Goal: Information Seeking & Learning: Compare options

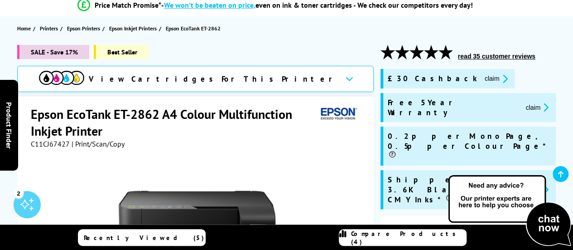
scroll to position [87, 0]
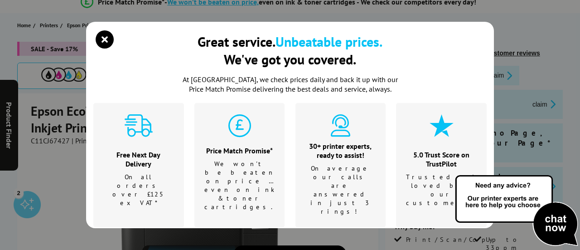
click at [253, 146] on div "Price Match Promise*" at bounding box center [239, 150] width 71 height 9
click at [110, 34] on icon "close modal" at bounding box center [105, 39] width 18 height 18
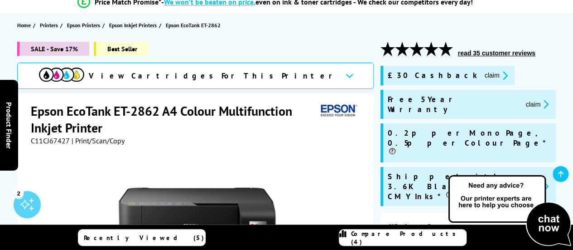
click at [159, 74] on div "View Cartridges For This Printer" at bounding box center [188, 76] width 299 height 16
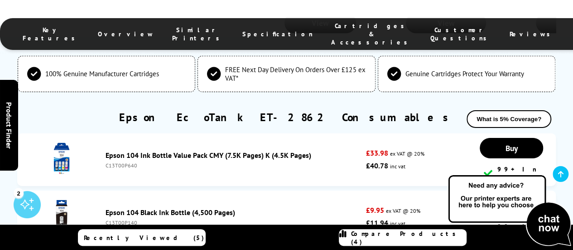
scroll to position [3134, 0]
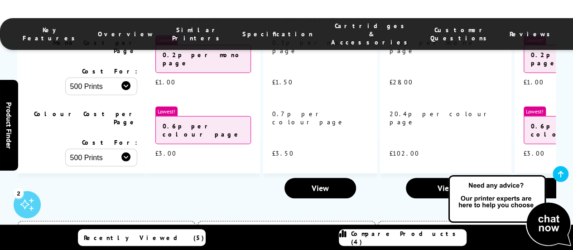
scroll to position [2957, 0]
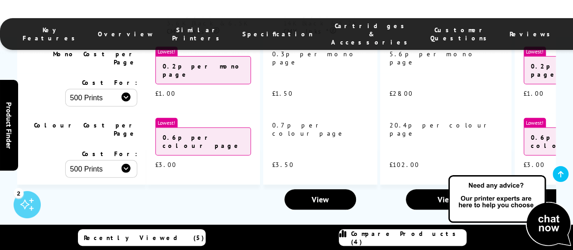
click at [241, 34] on li "Specification" at bounding box center [277, 34] width 89 height 24
click at [335, 242] on span "FREE Next Day Delivery On Orders Over £125 ex VAT*" at bounding box center [295, 250] width 140 height 17
click at [350, 242] on span "FREE Next Day Delivery On Orders Over £125 ex VAT*" at bounding box center [295, 250] width 140 height 17
click at [253, 35] on li "Specification" at bounding box center [277, 34] width 89 height 24
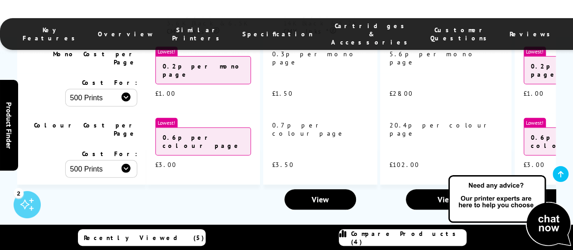
click at [469, 45] on div "Key Features Overview Similar Printers Specification Cartridges & Accessories C…" at bounding box center [286, 27] width 573 height 54
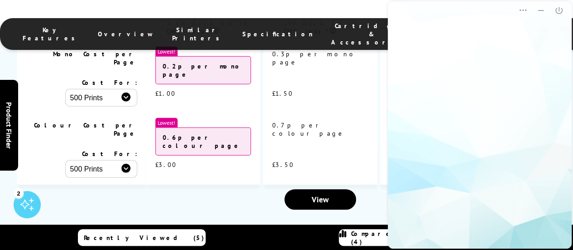
scroll to position [0, 0]
click at [481, 34] on html "Popup Popup Close" at bounding box center [480, 125] width 187 height 250
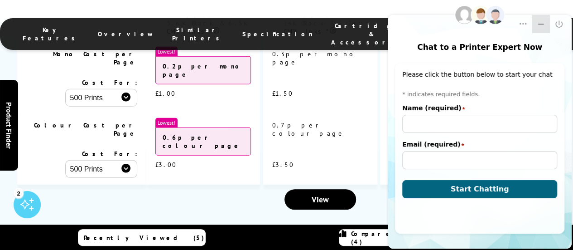
click at [545, 24] on icon "Minimize" at bounding box center [540, 23] width 9 height 9
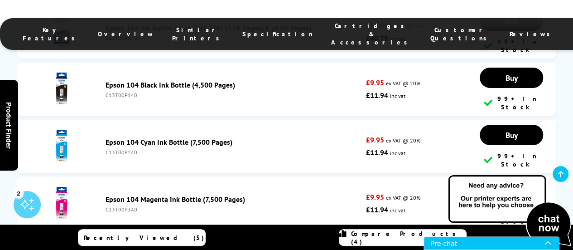
scroll to position [3261, 0]
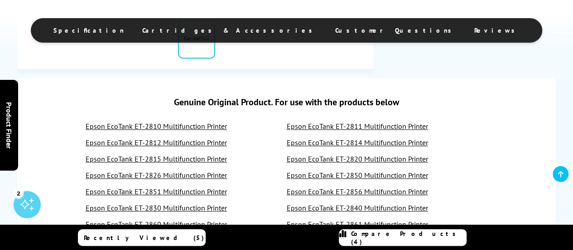
scroll to position [382, 0]
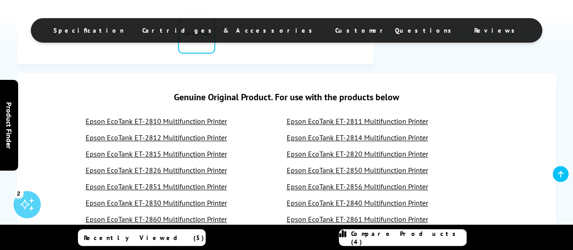
click at [203, 198] on link "Epson EcoTank ET-2830 Multifunction Printer" at bounding box center [156, 202] width 141 height 9
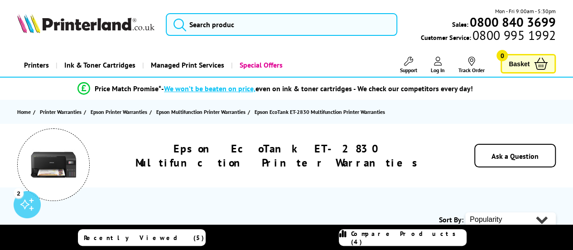
click at [311, 178] on div "Epson EcoTank ET-2830 Multifunction Printer Warranties Ask a Question" at bounding box center [286, 155] width 573 height 63
click at [325, 118] on div "Home Printer Warranties Epson Printer Warranties Epson Multifunction Printer Wa…" at bounding box center [286, 112] width 573 height 24
click at [313, 124] on div "Epson EcoTank ET-2830 Multifunction Printer Warranties Ask a Question" at bounding box center [286, 155] width 573 height 63
click at [317, 120] on div "Home Printer Warranties Epson Printer Warranties Epson Multifunction Printer Wa…" at bounding box center [286, 112] width 573 height 24
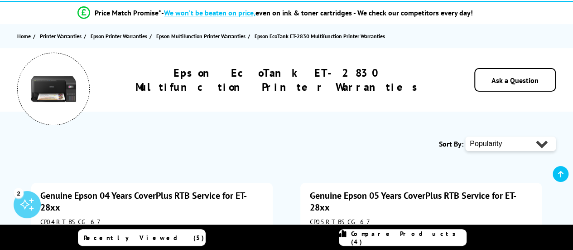
scroll to position [76, 0]
click at [243, 193] on link "Genuine Epson 04 Years CoverPlus RTB Service for ET-28xx" at bounding box center [143, 201] width 207 height 24
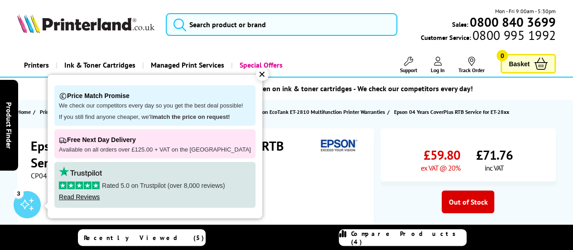
click at [267, 82] on li "Price Match Promise* - We won’t be beaten on price, even on ink & toner cartrid…" at bounding box center [275, 89] width 541 height 16
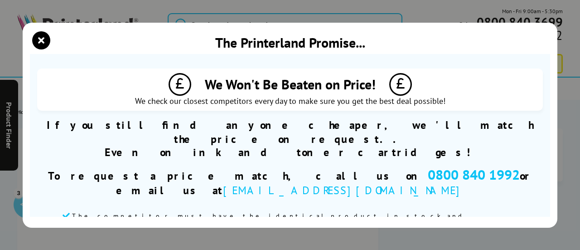
click at [262, 82] on span "We Won't Be Beaten on Price!" at bounding box center [290, 84] width 171 height 18
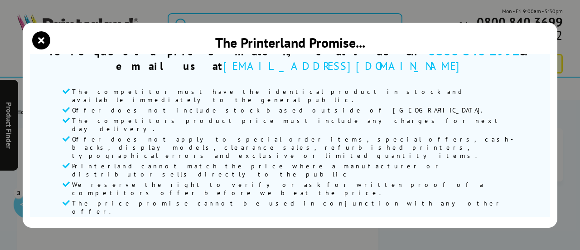
scroll to position [125, 0]
click at [540, 61] on section "We Won't Be Beaten on Price! We check our closest competitors every day to make…" at bounding box center [290, 135] width 520 height 163
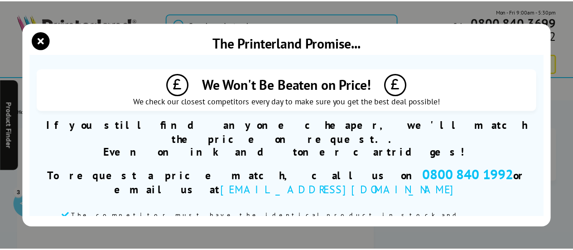
scroll to position [1, 0]
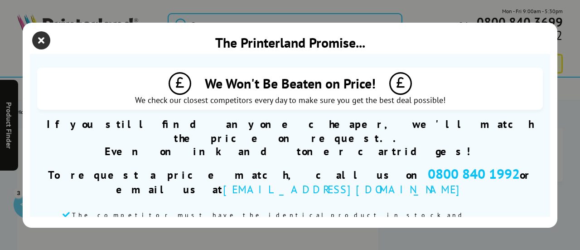
click at [48, 44] on icon "close modal" at bounding box center [41, 40] width 18 height 18
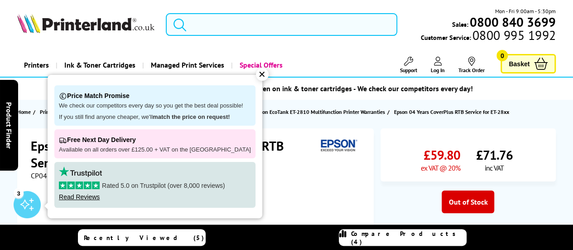
click at [232, 24] on input "search" at bounding box center [282, 24] width 232 height 23
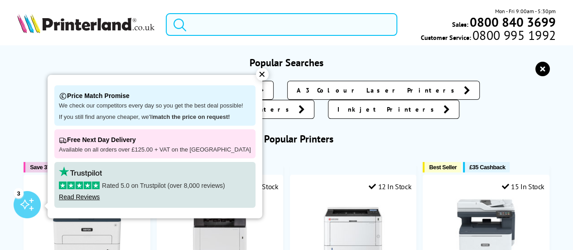
click at [198, 20] on input "search" at bounding box center [282, 24] width 232 height 23
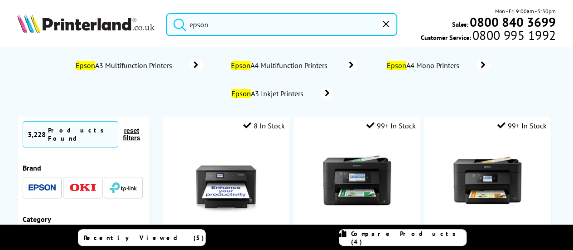
type input "epson"
click at [195, 68] on icon at bounding box center [196, 65] width 14 height 13
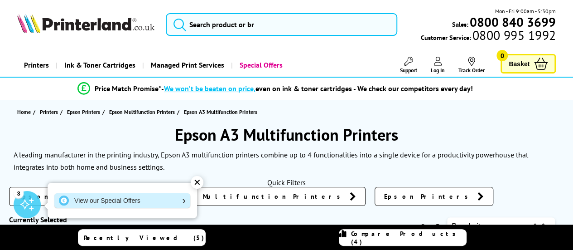
click at [179, 199] on link "View our Special Offers" at bounding box center [122, 200] width 136 height 14
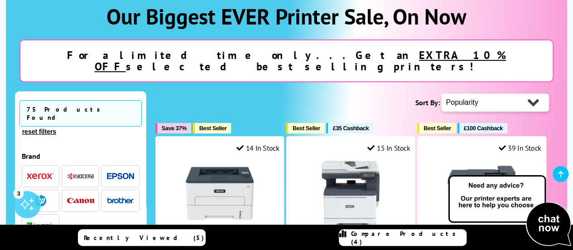
scroll to position [135, 0]
click at [434, 179] on div at bounding box center [481, 193] width 119 height 68
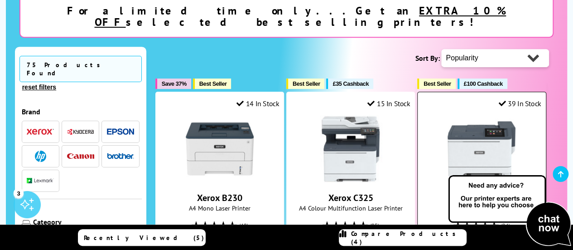
scroll to position [179, 0]
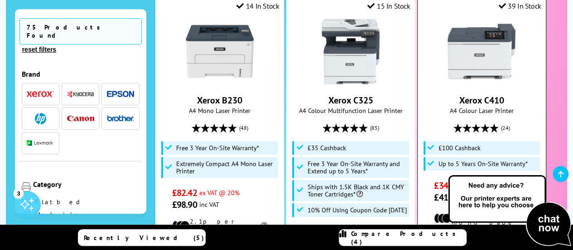
click at [478, 160] on span "Up to 5 Years On-Site Warranty*" at bounding box center [483, 163] width 89 height 7
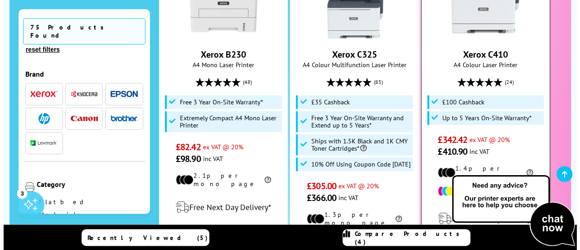
scroll to position [347, 0]
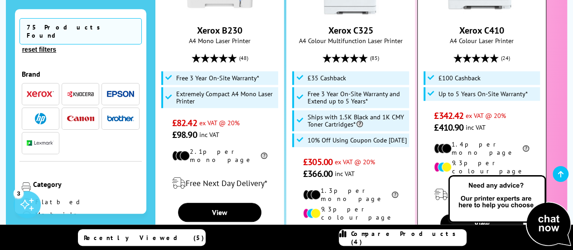
click at [450, 182] on div "Free Next Day Delivery*" at bounding box center [481, 194] width 119 height 25
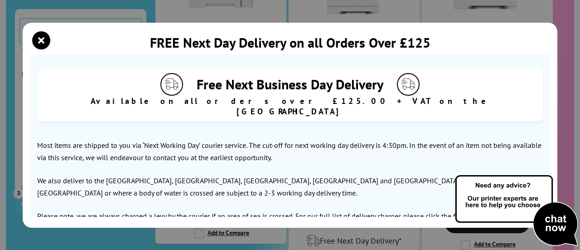
click at [401, 233] on div "FREE Next Day Delivery on all Orders Over £125 Free Next Business Day Delivery …" at bounding box center [290, 125] width 580 height 250
click at [404, 210] on p "Please note, we are always charged a levy by the courier if an area of sea is c…" at bounding box center [290, 222] width 506 height 24
click at [410, 222] on div "FREE Next Day Delivery on all Orders Over £125 Free Next Business Day Delivery …" at bounding box center [290, 125] width 535 height 205
click at [565, 216] on img at bounding box center [516, 211] width 127 height 74
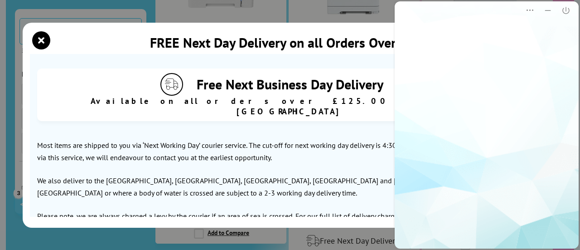
scroll to position [0, 0]
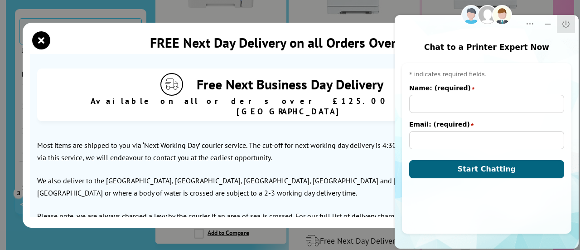
click at [573, 28] on button "Close" at bounding box center [566, 24] width 18 height 18
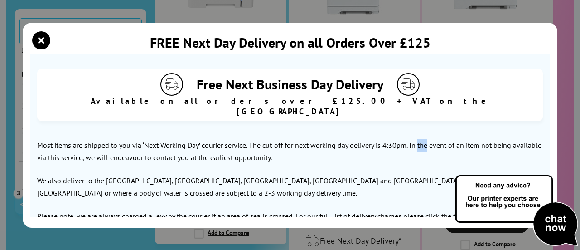
click at [410, 211] on p "Please note, we are always charged a levy by the courier if an area of sea is c…" at bounding box center [290, 222] width 506 height 24
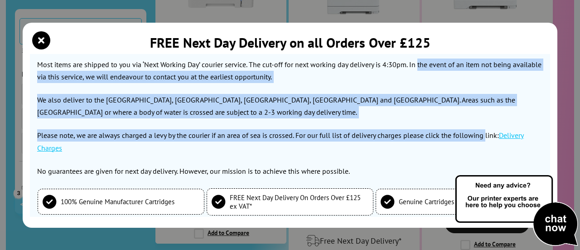
scroll to position [83, 0]
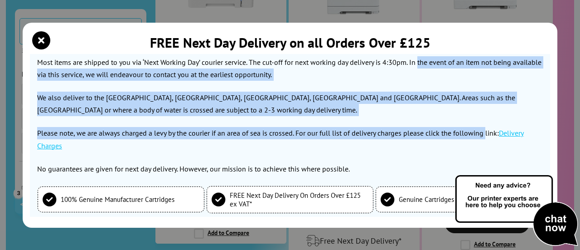
click at [491, 206] on img at bounding box center [516, 211] width 127 height 74
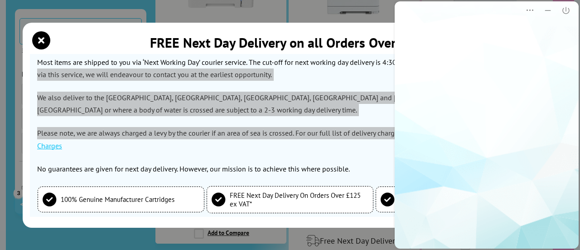
scroll to position [0, 0]
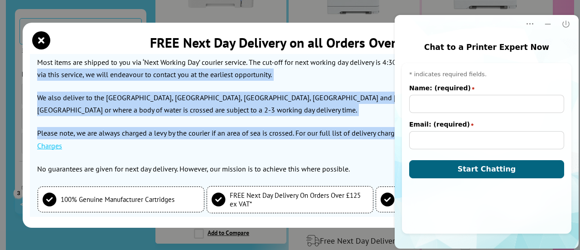
click at [252, 66] on p "Most items are shipped to you via ‘Next Working Day’ courier service. The cut-o…" at bounding box center [290, 68] width 506 height 24
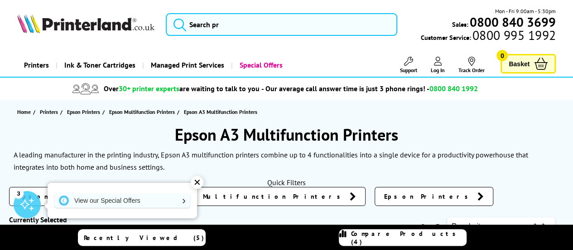
click at [202, 181] on div "✕" at bounding box center [197, 182] width 13 height 13
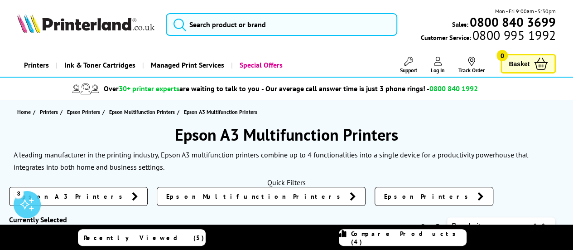
click at [175, 198] on span "Epson Multifunction Printers" at bounding box center [255, 196] width 179 height 9
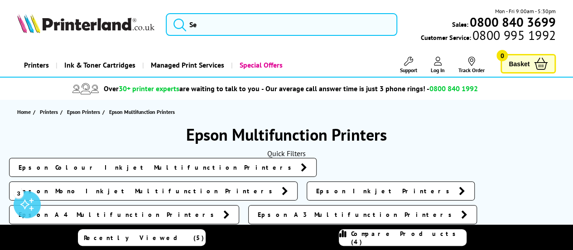
click at [219, 210] on span "Epson A4 Multifunction Printers" at bounding box center [119, 214] width 200 height 9
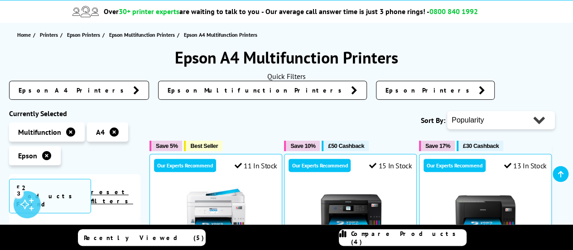
scroll to position [62, 0]
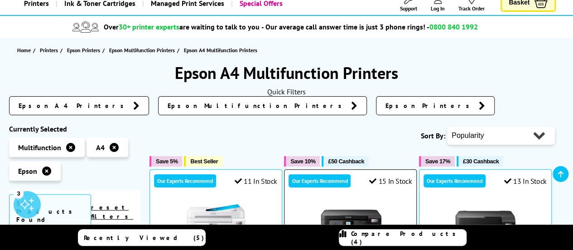
click at [319, 201] on img at bounding box center [351, 235] width 68 height 68
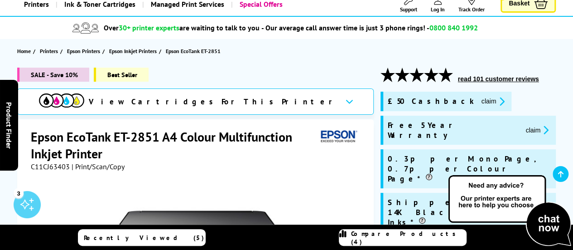
scroll to position [61, 0]
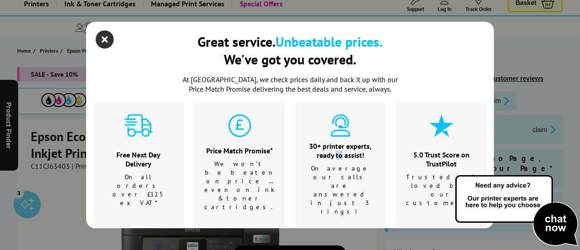
click at [109, 46] on icon "close modal" at bounding box center [105, 39] width 18 height 18
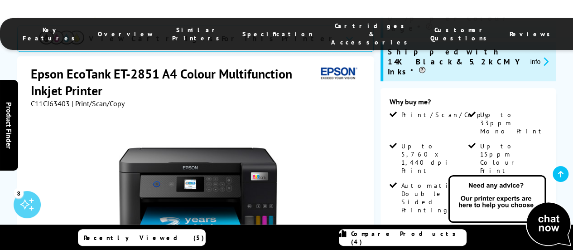
scroll to position [215, 0]
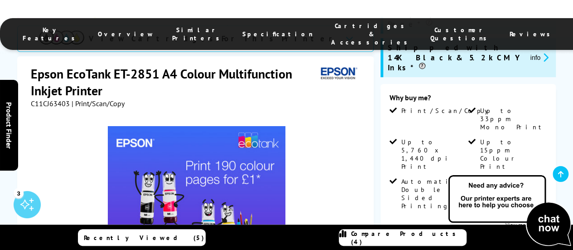
click at [563, 174] on icon at bounding box center [560, 173] width 5 height 7
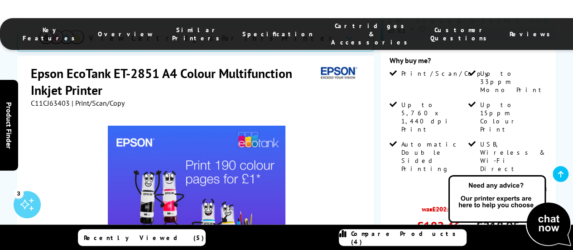
scroll to position [253, 0]
click at [331, 30] on span "Cartridges & Accessories" at bounding box center [371, 34] width 81 height 24
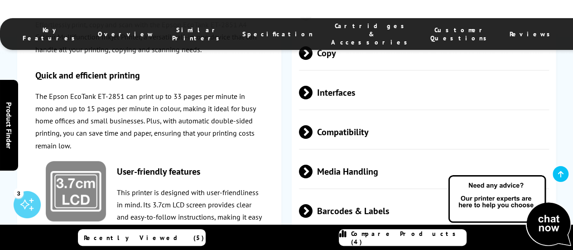
scroll to position [2541, 0]
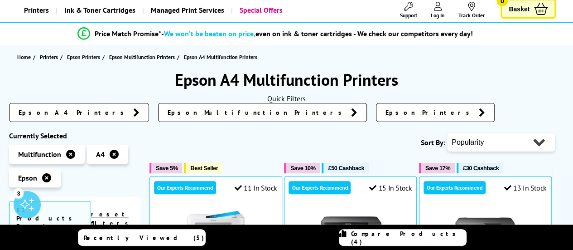
click at [204, 29] on span "We won’t be beaten on price," at bounding box center [210, 33] width 92 height 9
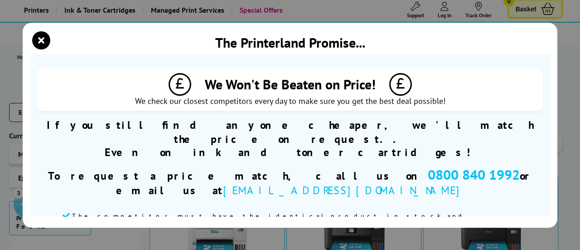
click at [559, 20] on div "The Printerland Promise... We Won't Be Beaten on Price! We check our closest co…" at bounding box center [290, 125] width 580 height 250
